Goal: Information Seeking & Learning: Find specific fact

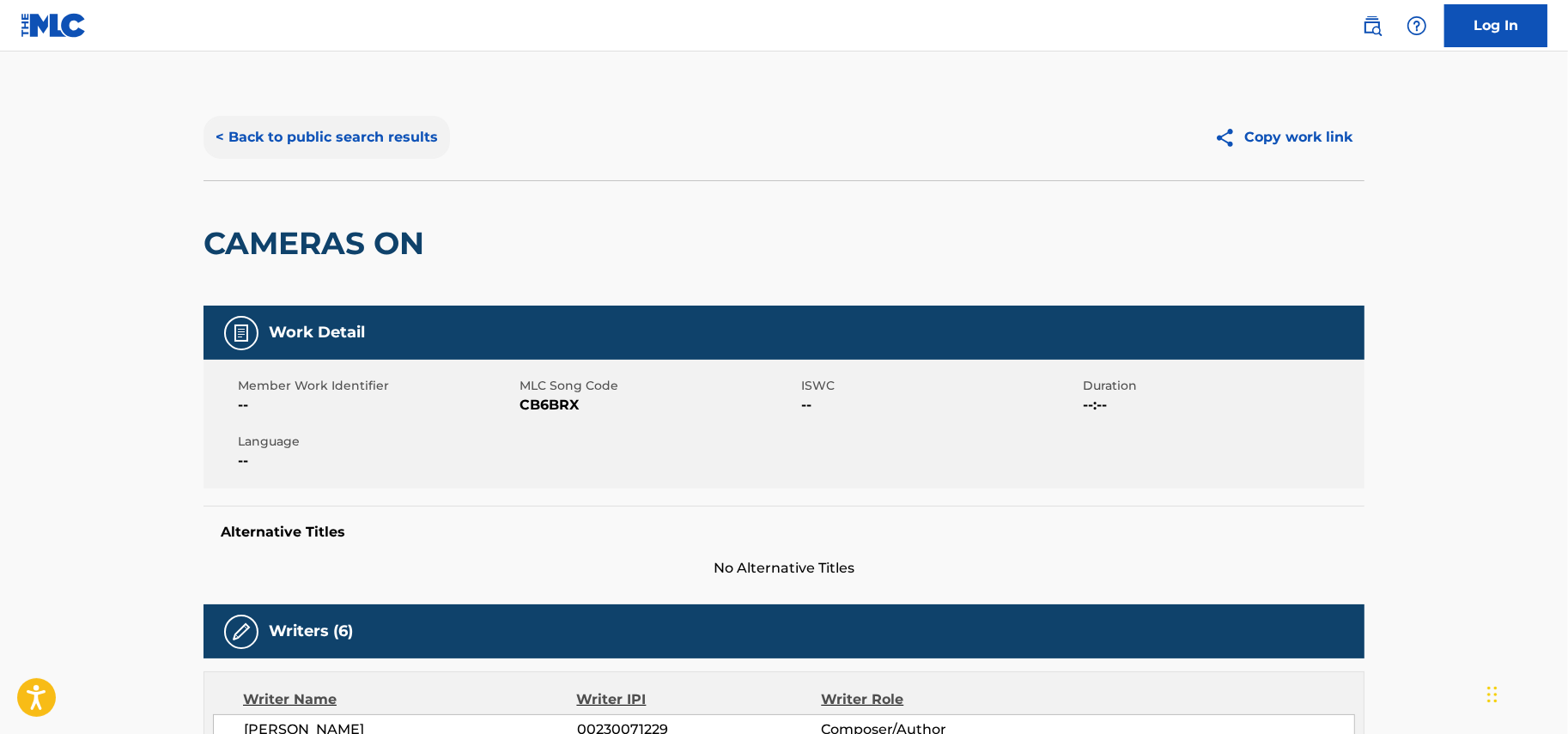
click at [281, 127] on button "< Back to public search results" at bounding box center [327, 138] width 247 height 43
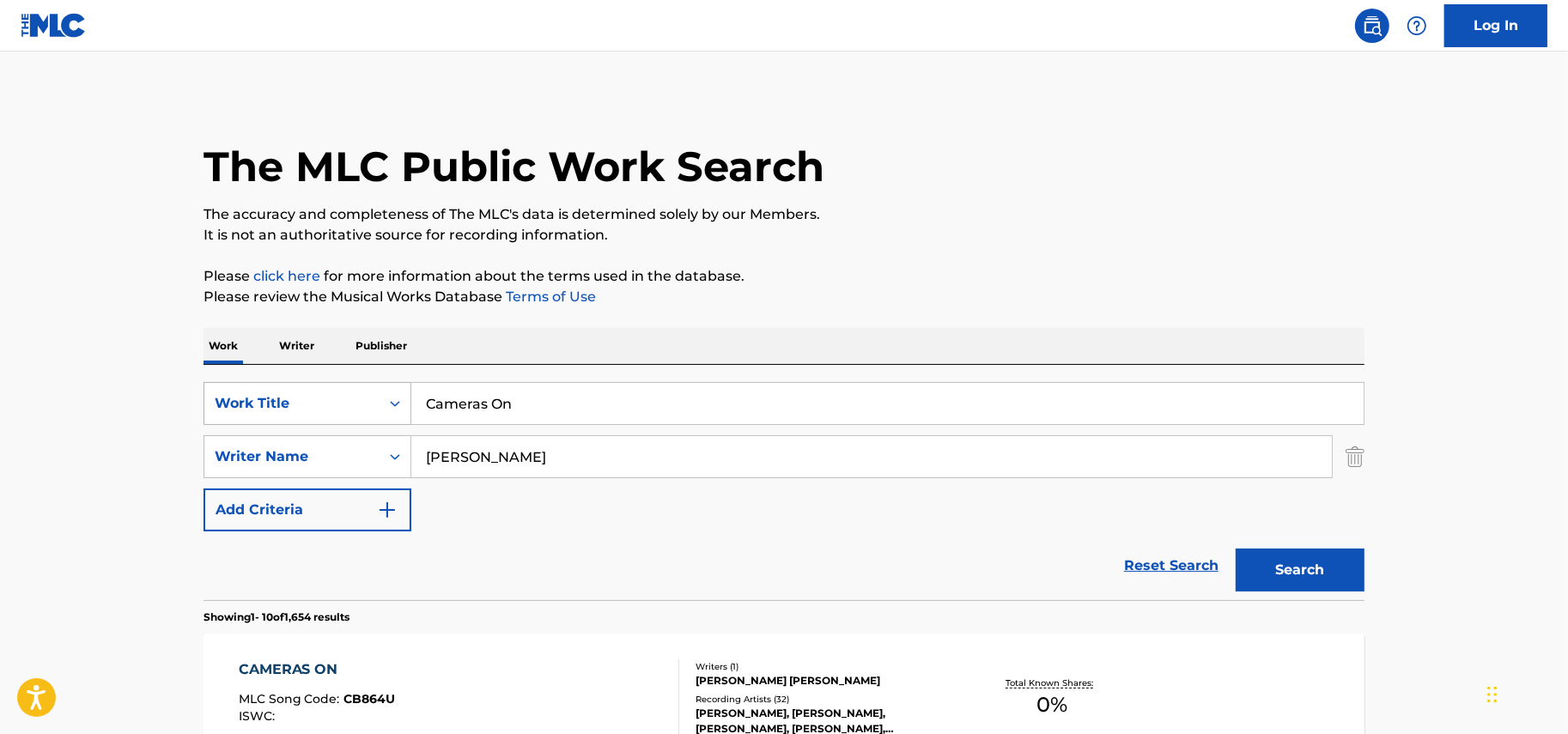
drag, startPoint x: 531, startPoint y: 400, endPoint x: 241, endPoint y: 396, distance: 290.0
click at [273, 396] on div "SearchWithCriteria67ba625e-c39d-4fd3-b177-43a204f65f67 Work Title Cameras On" at bounding box center [784, 403] width 1161 height 43
drag, startPoint x: 306, startPoint y: 392, endPoint x: 258, endPoint y: 389, distance: 48.1
click at [281, 392] on div "SearchWithCriteria67ba625e-c39d-4fd3-b177-43a204f65f67 Work Title Cameras On" at bounding box center [784, 403] width 1161 height 43
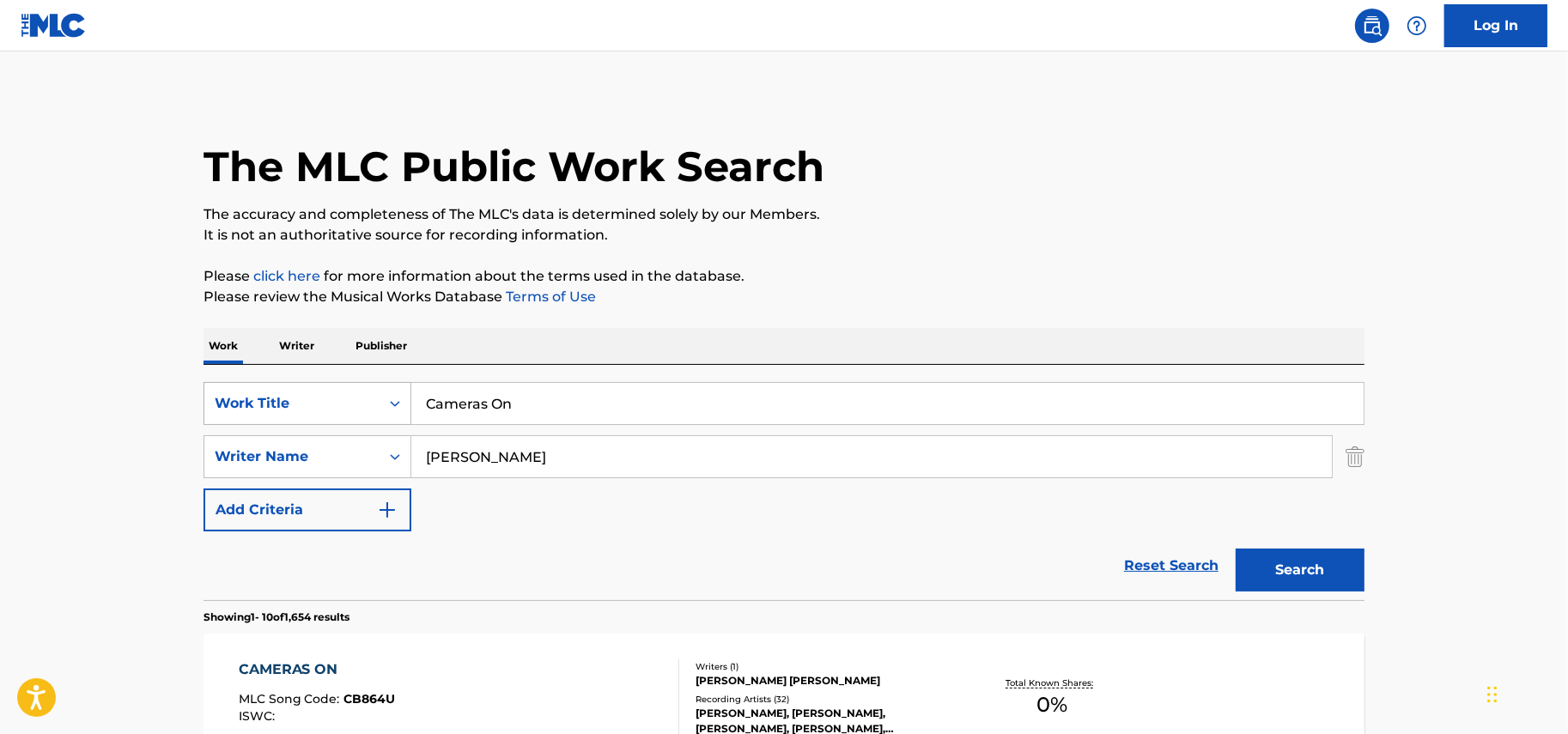
paste input "Ring Off"
type input "Ring Off"
drag, startPoint x: 1466, startPoint y: 314, endPoint x: 1092, endPoint y: 350, distance: 375.7
drag, startPoint x: 436, startPoint y: 457, endPoint x: 332, endPoint y: 457, distance: 104.0
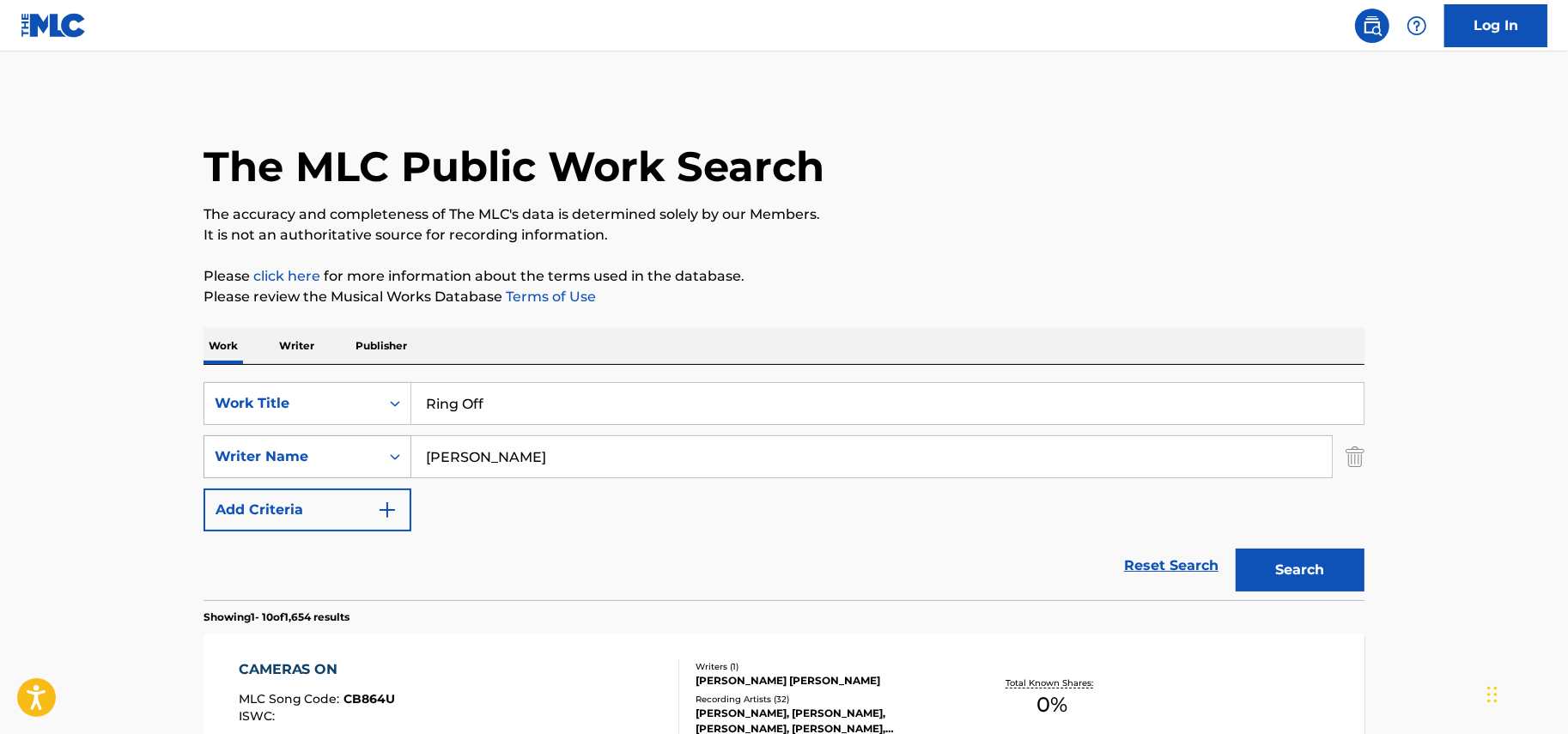
click at [340, 457] on div "SearchWithCriteriaddc018b0-7b67-4bd7-b778-d5093414fcb2 Writer Name [PERSON_NAME]" at bounding box center [784, 457] width 1161 height 43
paste input "[PERSON_NAME]"
type input "[PERSON_NAME]"
click at [1289, 566] on button "Search" at bounding box center [1299, 570] width 129 height 43
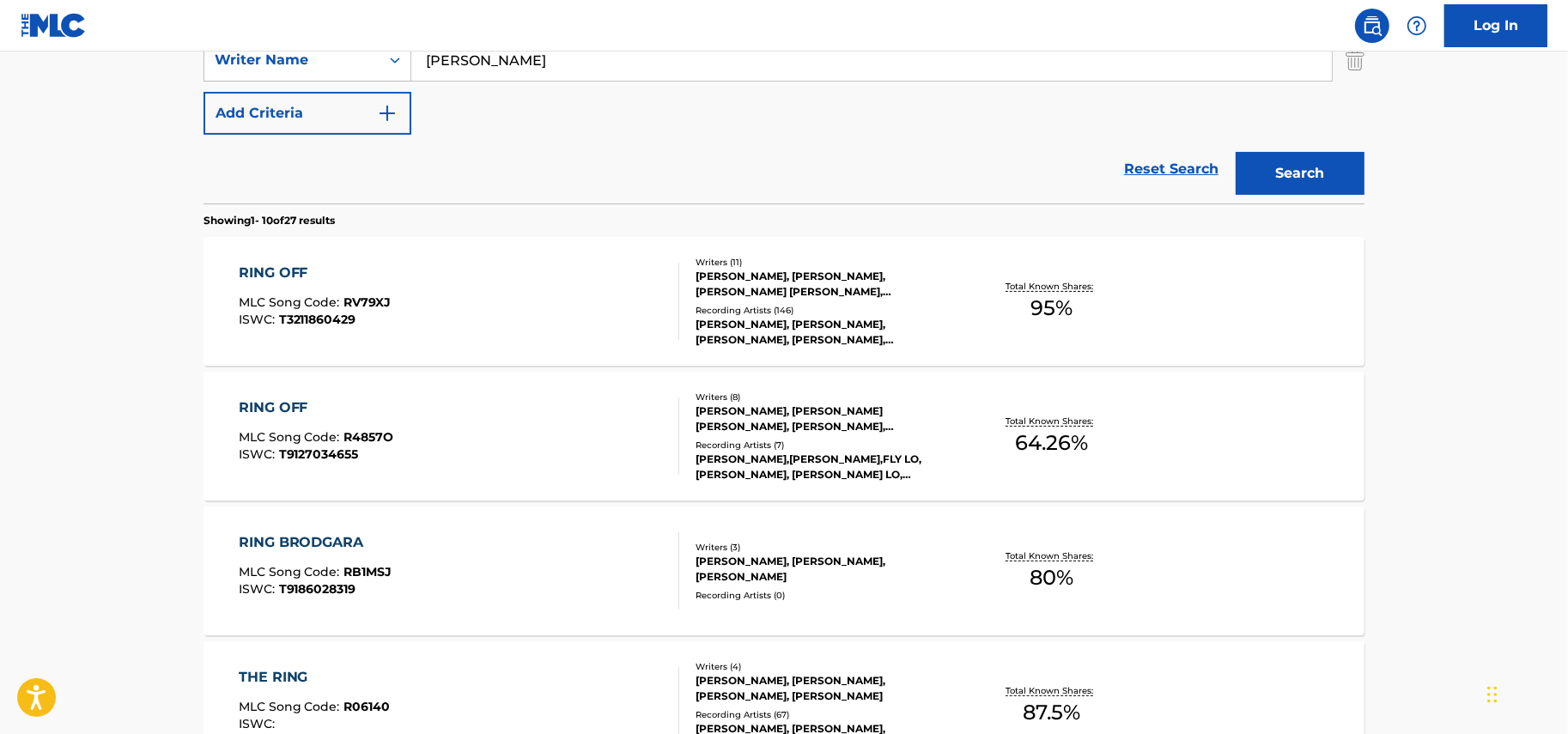
scroll to position [430, 0]
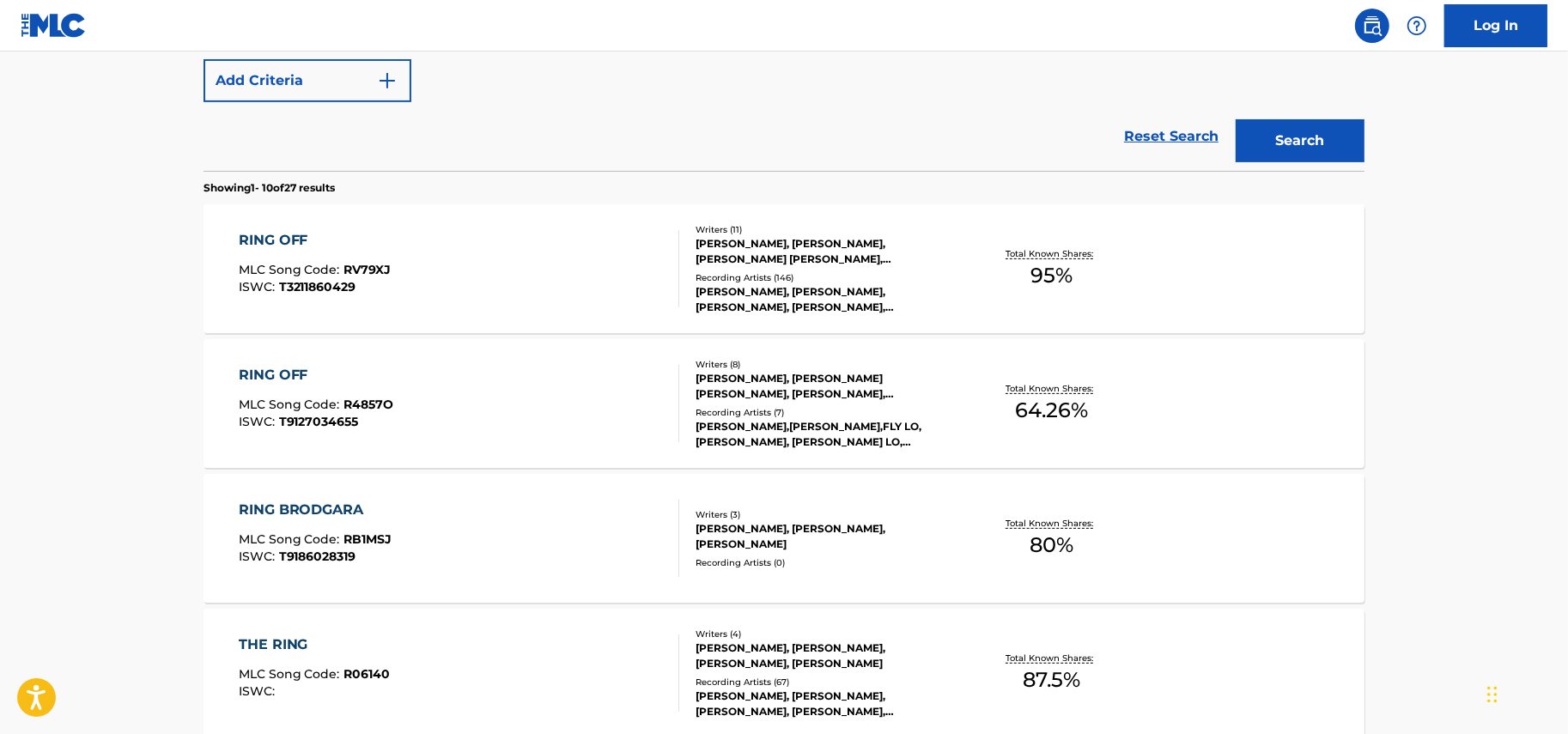
click at [400, 246] on div "RING OFF MLC Song Code : RV79XJ ISWC : T3211860429" at bounding box center [459, 269] width 441 height 77
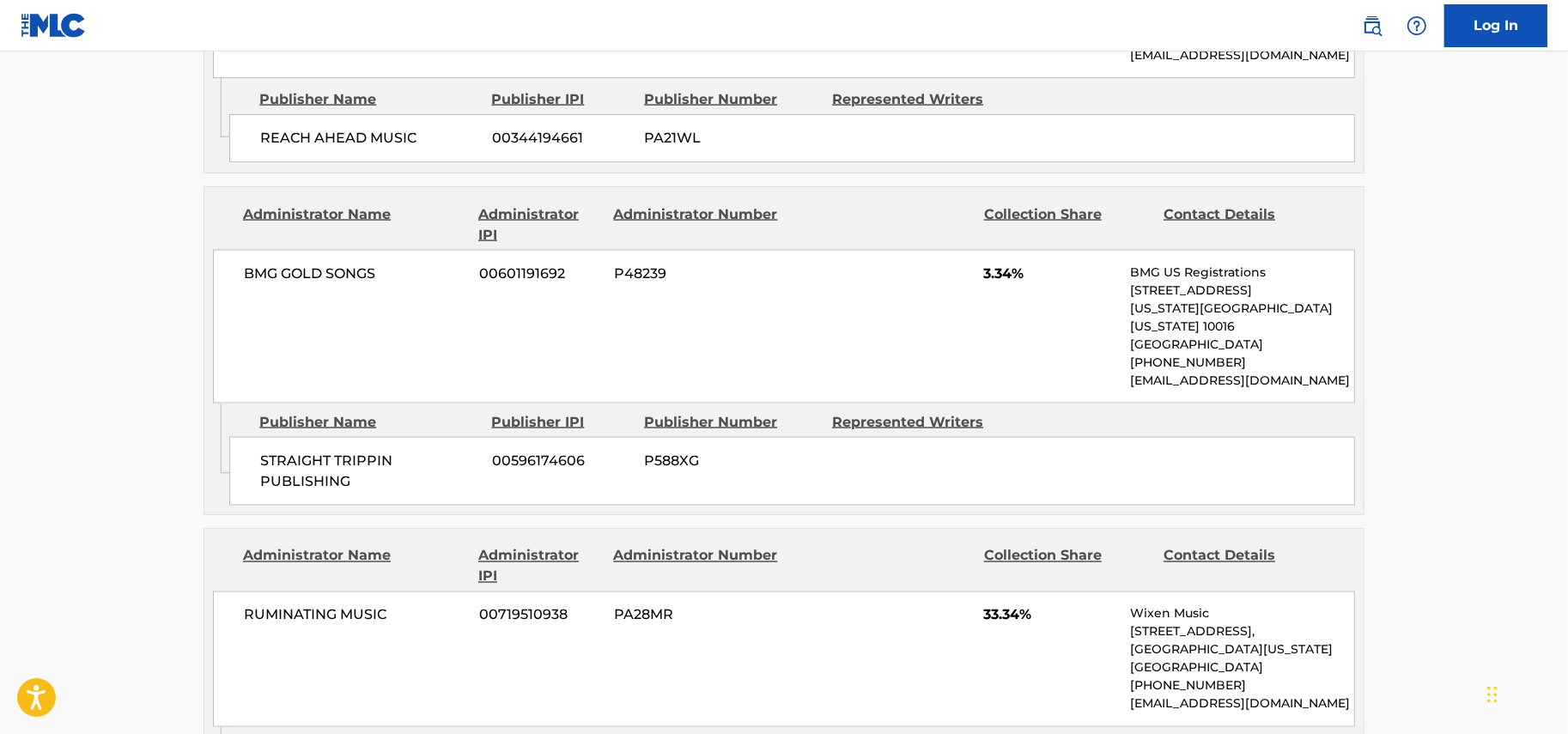
scroll to position [2683, 0]
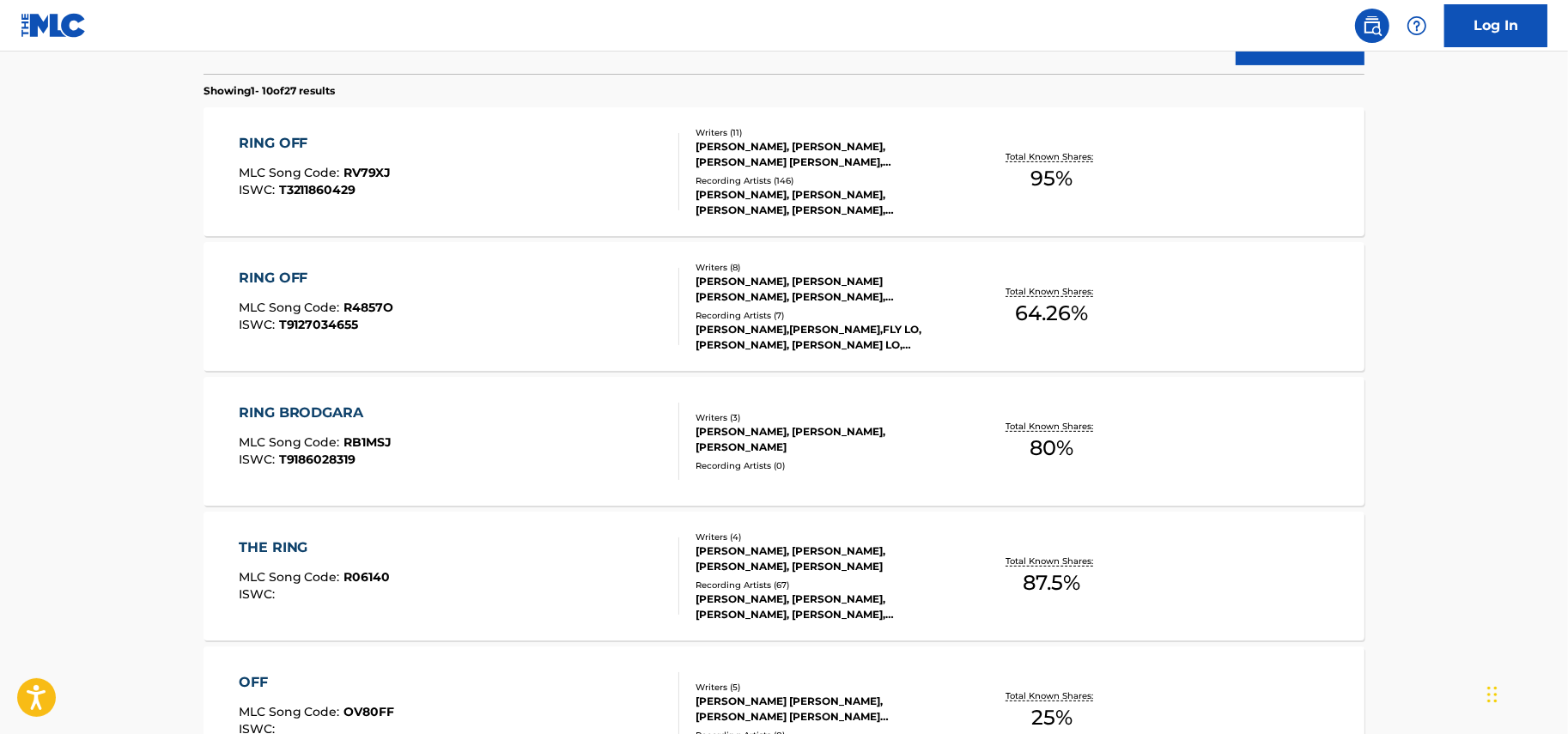
click at [564, 303] on div "RING OFF MLC Song Code : R4857O ISWC : T9127034655" at bounding box center [459, 306] width 441 height 77
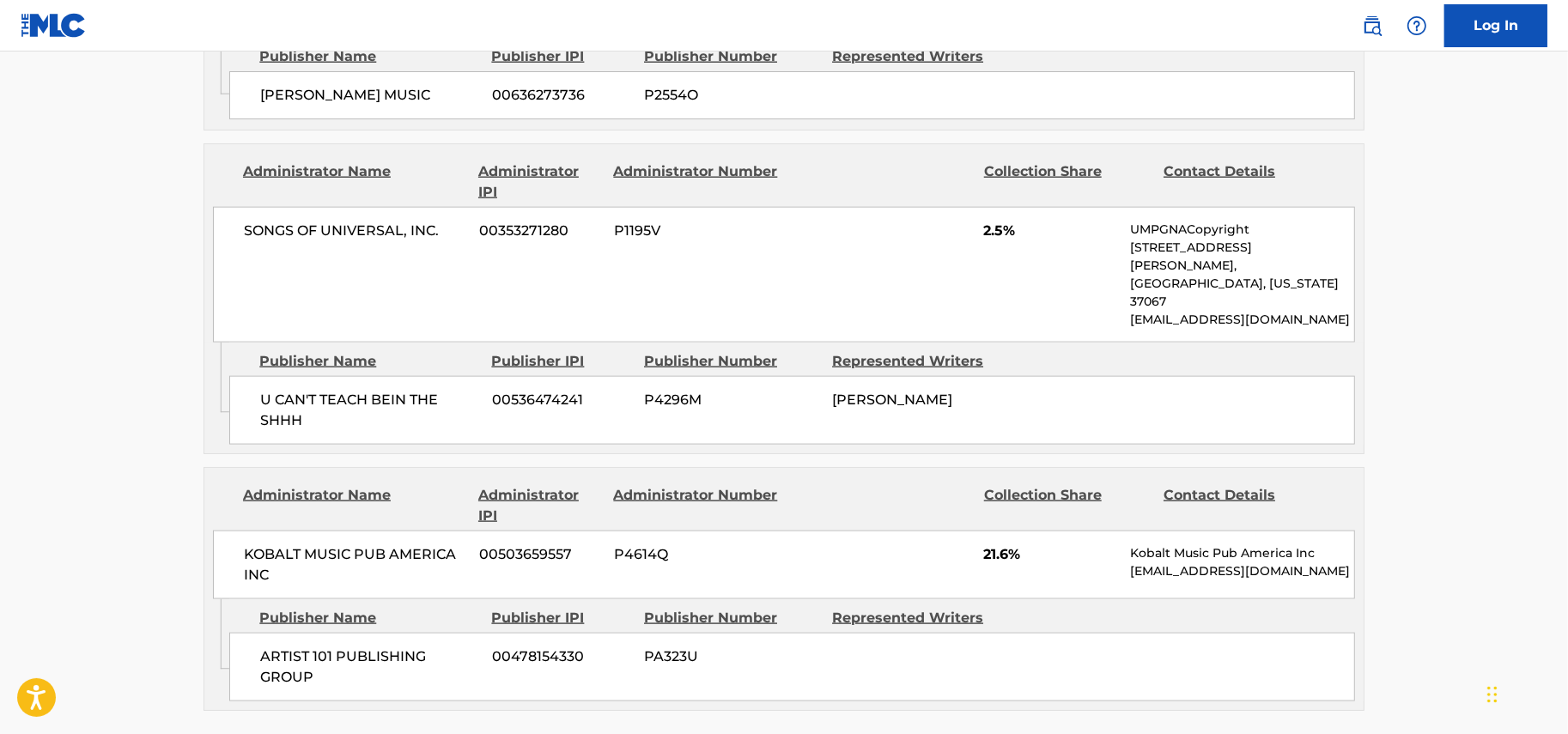
scroll to position [2146, 0]
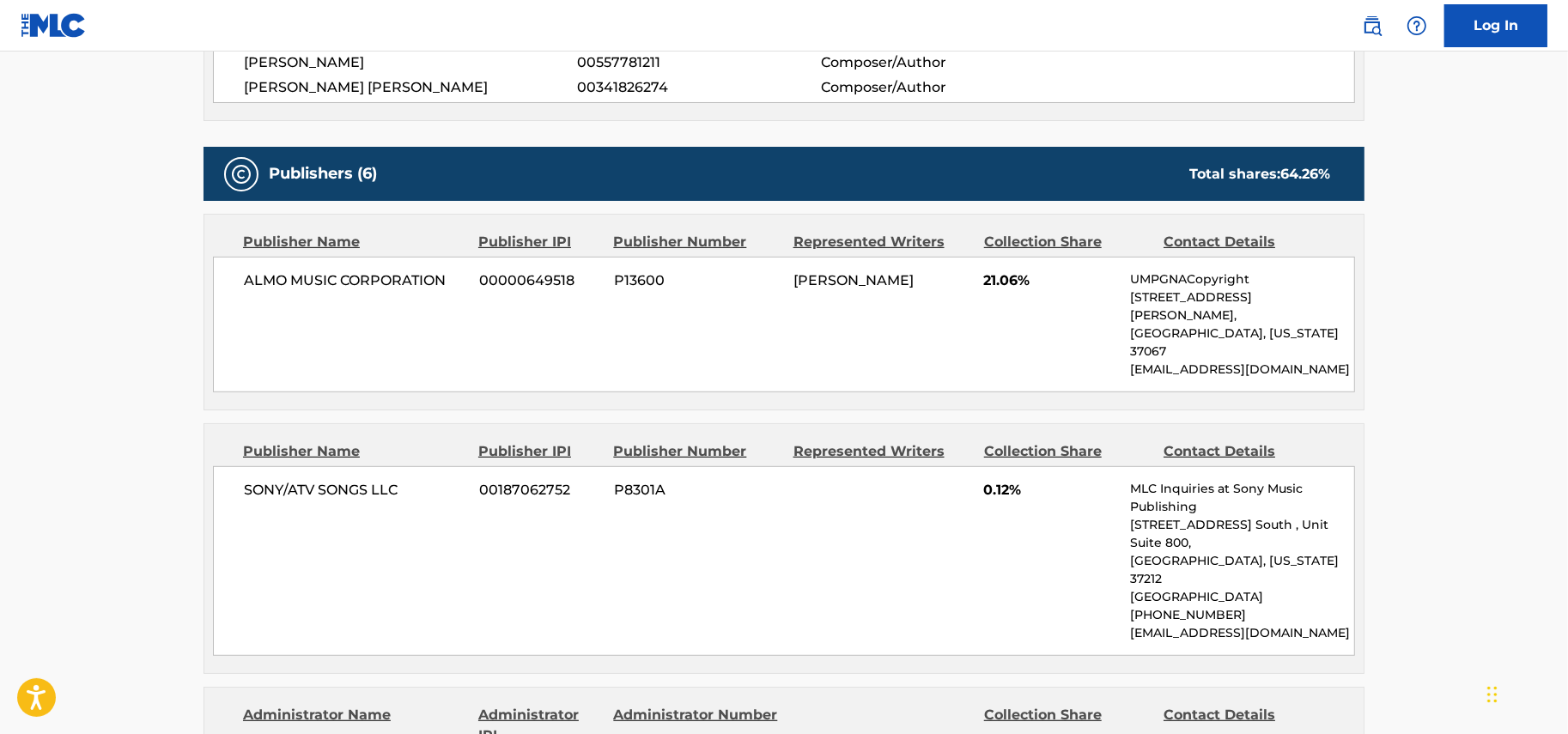
scroll to position [1280, 0]
